Goal: Navigation & Orientation: Find specific page/section

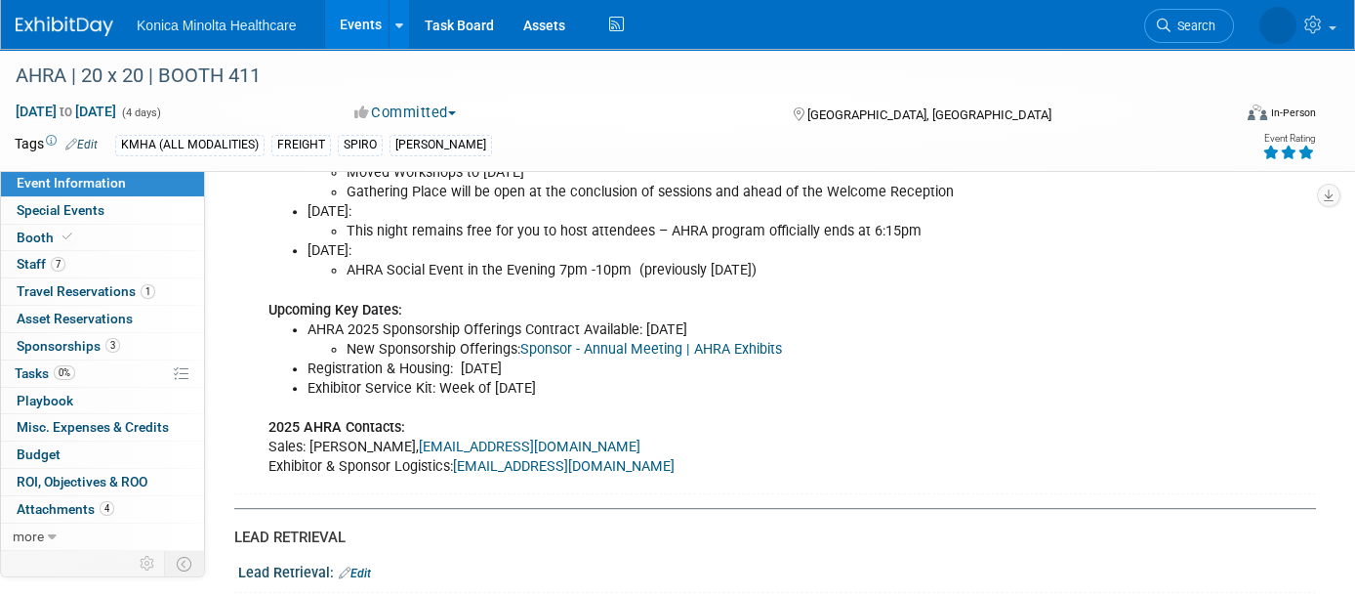
click at [358, 14] on link "Events" at bounding box center [360, 24] width 71 height 49
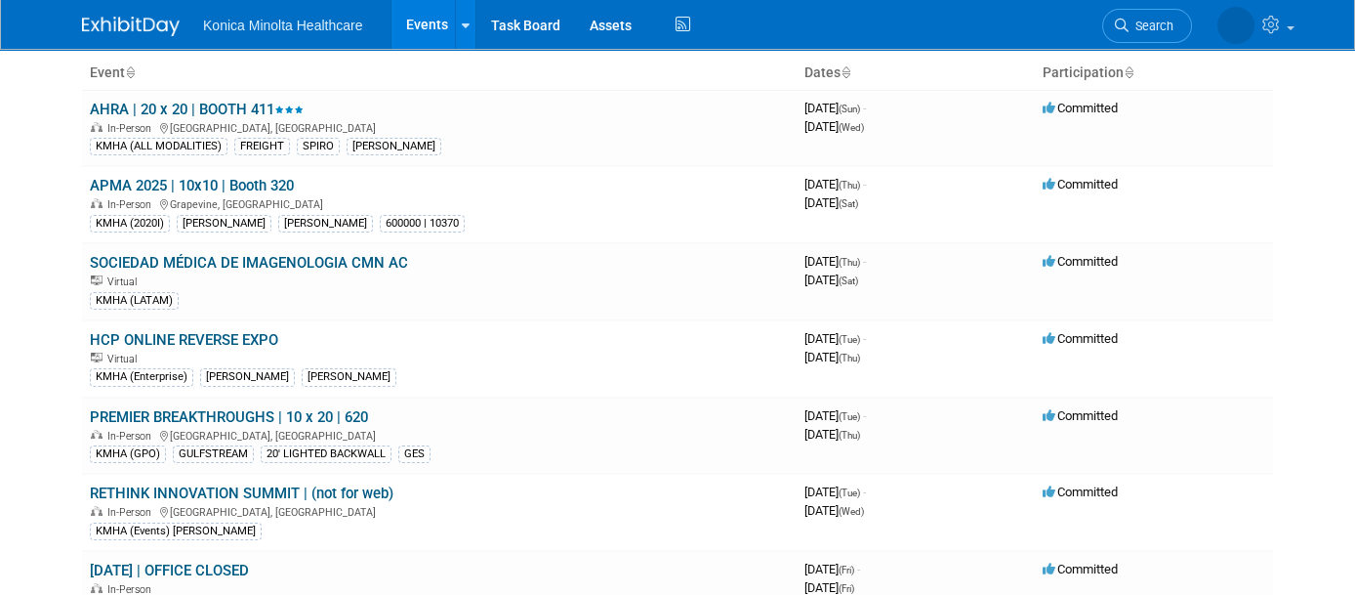
scroll to position [244, 0]
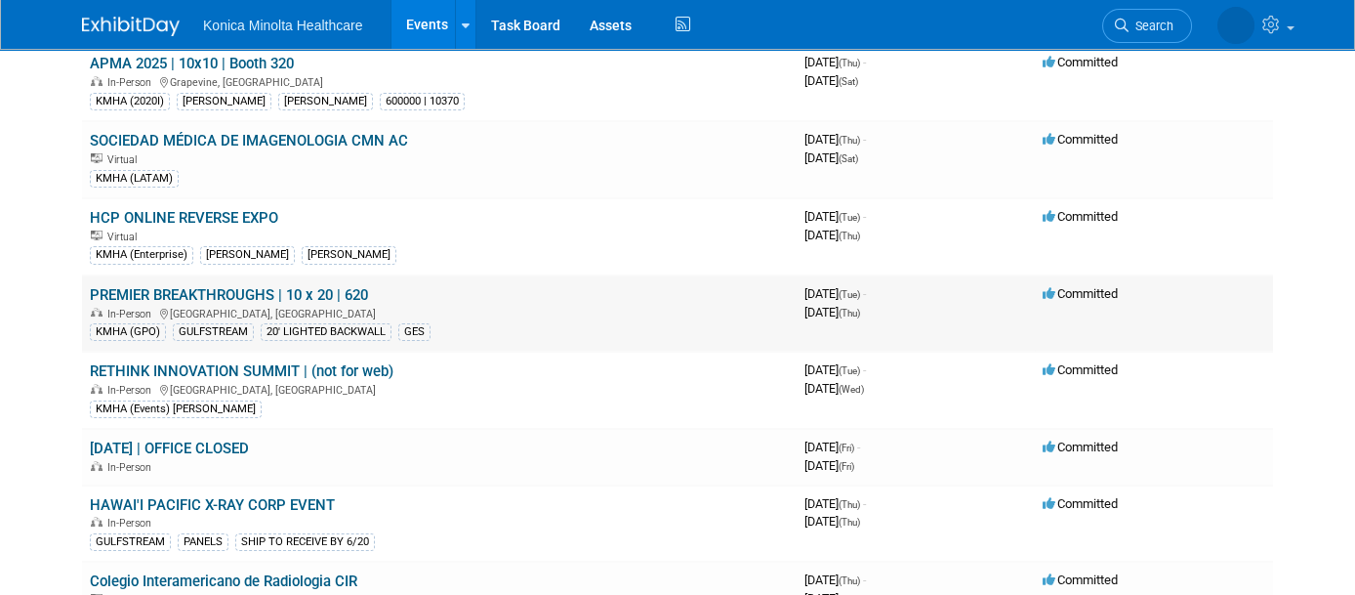
click at [329, 286] on link "PREMIER BREAKTHROUGHS | 10 x 20 | 620" at bounding box center [229, 295] width 278 height 18
